Goal: Information Seeking & Learning: Learn about a topic

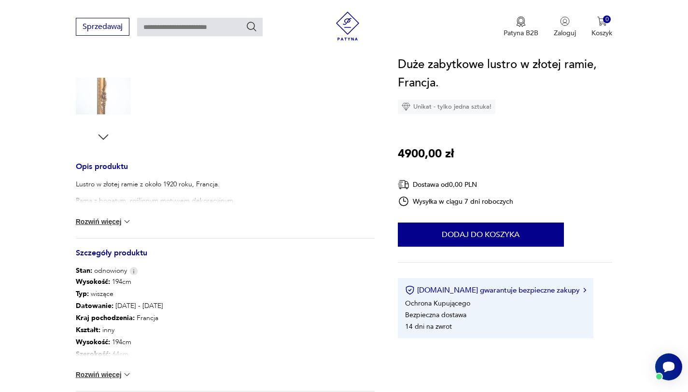
scroll to position [442, 0]
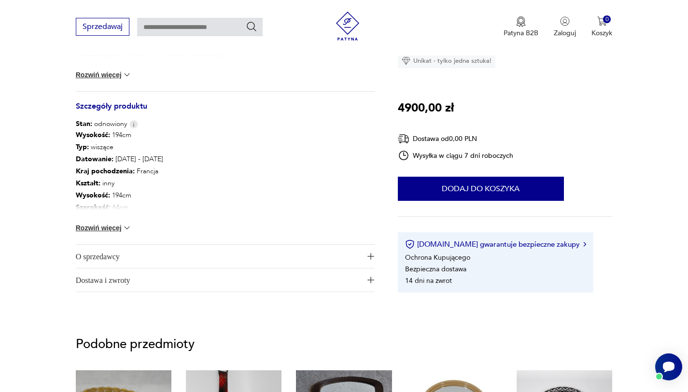
click at [339, 253] on span "O sprzedawcy" at bounding box center [219, 256] width 286 height 23
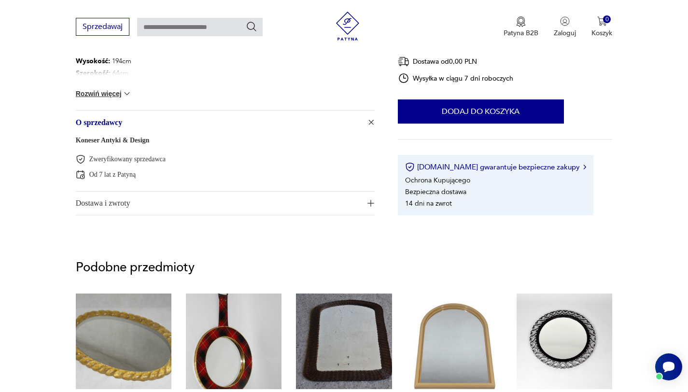
scroll to position [576, 0]
drag, startPoint x: 156, startPoint y: 141, endPoint x: 71, endPoint y: 139, distance: 85.0
copy link "Koneser Antyki & Design"
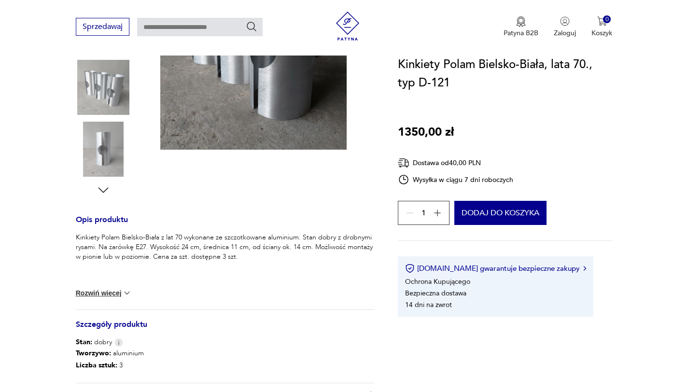
scroll to position [226, 0]
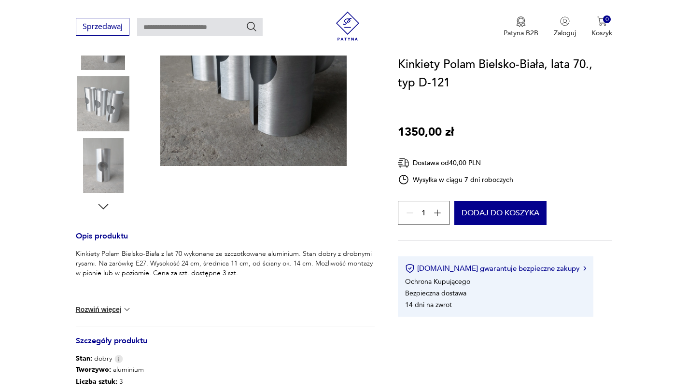
click at [107, 200] on icon "button" at bounding box center [103, 207] width 14 height 14
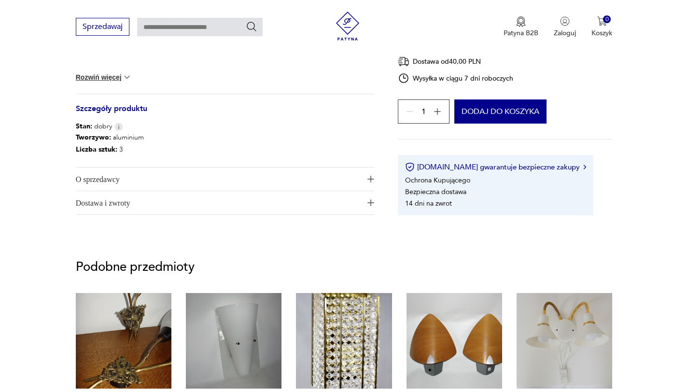
scroll to position [0, 0]
click at [277, 187] on span "O sprzedawcy" at bounding box center [219, 179] width 286 height 23
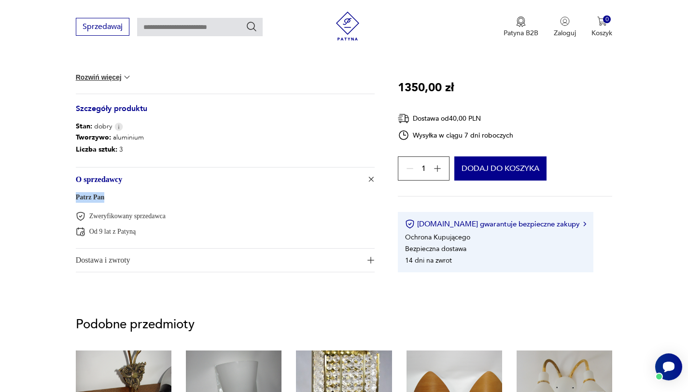
drag, startPoint x: 109, startPoint y: 196, endPoint x: 65, endPoint y: 198, distance: 44.5
copy link "Patrz Pan"
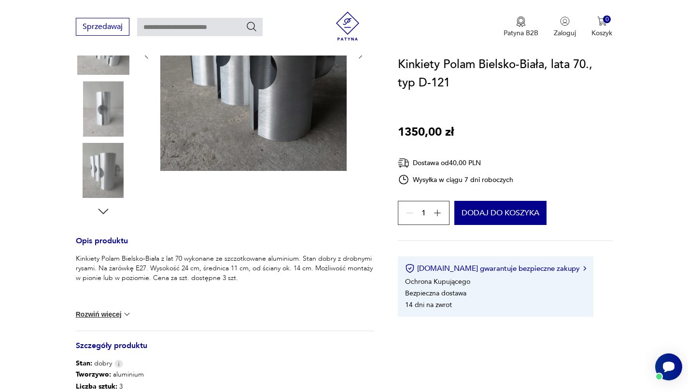
scroll to position [228, 0]
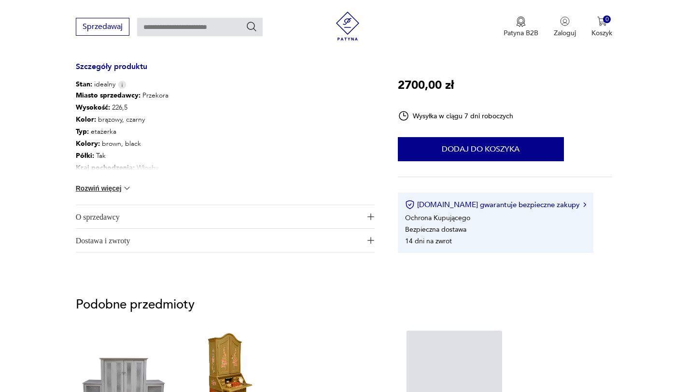
scroll to position [532, 0]
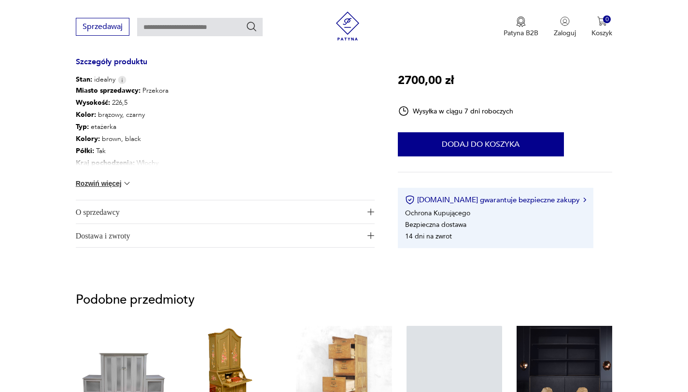
click at [216, 215] on span "O sprzedawcy" at bounding box center [219, 211] width 286 height 23
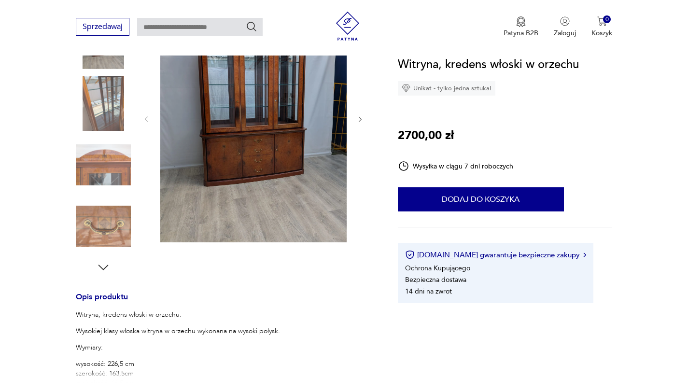
scroll to position [0, 0]
